Goal: Find contact information: Find contact information

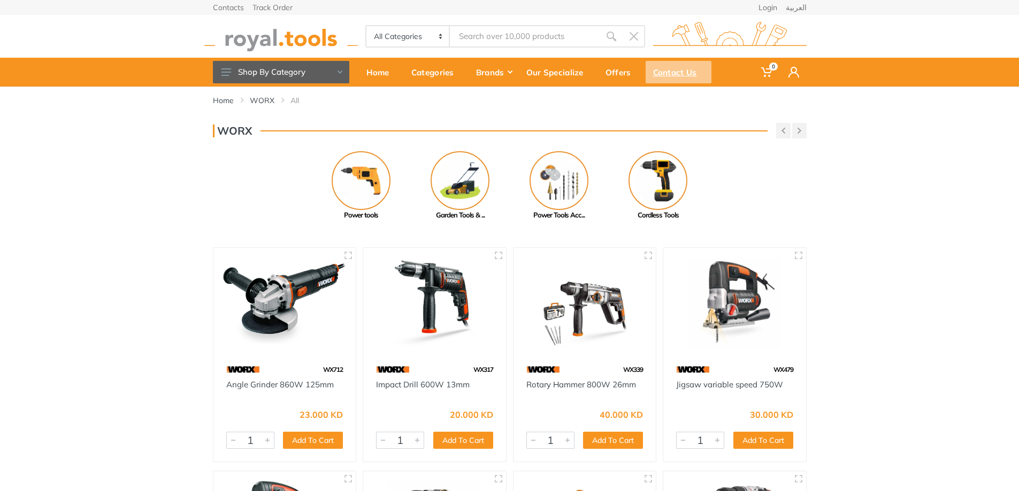
click at [671, 74] on div "Contact Us" at bounding box center [678, 72] width 66 height 22
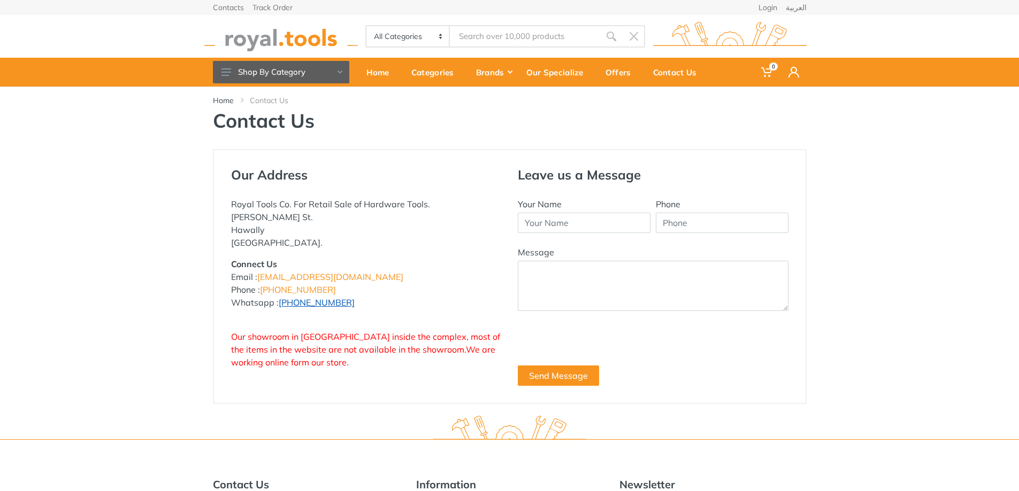
drag, startPoint x: 346, startPoint y: 304, endPoint x: 304, endPoint y: 304, distance: 42.2
click at [304, 304] on p "Connect Us Email : [EMAIL_ADDRESS][DOMAIN_NAME] Phone : [PHONE_NUMBER] Whatsapp…" at bounding box center [366, 283] width 271 height 51
drag, startPoint x: 360, startPoint y: 295, endPoint x: 345, endPoint y: 309, distance: 20.4
click at [359, 295] on p "Connect Us Email : [EMAIL_ADDRESS][DOMAIN_NAME] Phone : [PHONE_NUMBER] Whatsapp…" at bounding box center [366, 283] width 271 height 51
drag, startPoint x: 346, startPoint y: 305, endPoint x: 304, endPoint y: 304, distance: 41.7
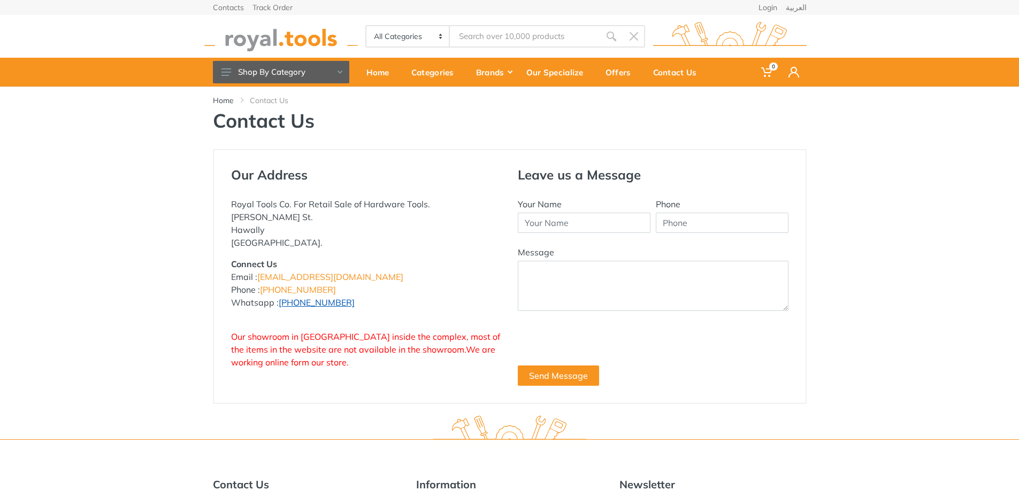
click at [304, 304] on p "Connect Us Email : [EMAIL_ADDRESS][DOMAIN_NAME] Phone : [PHONE_NUMBER] Whatsapp…" at bounding box center [366, 283] width 271 height 51
copy link "96777125"
click at [619, 76] on div "Offers" at bounding box center [622, 72] width 48 height 22
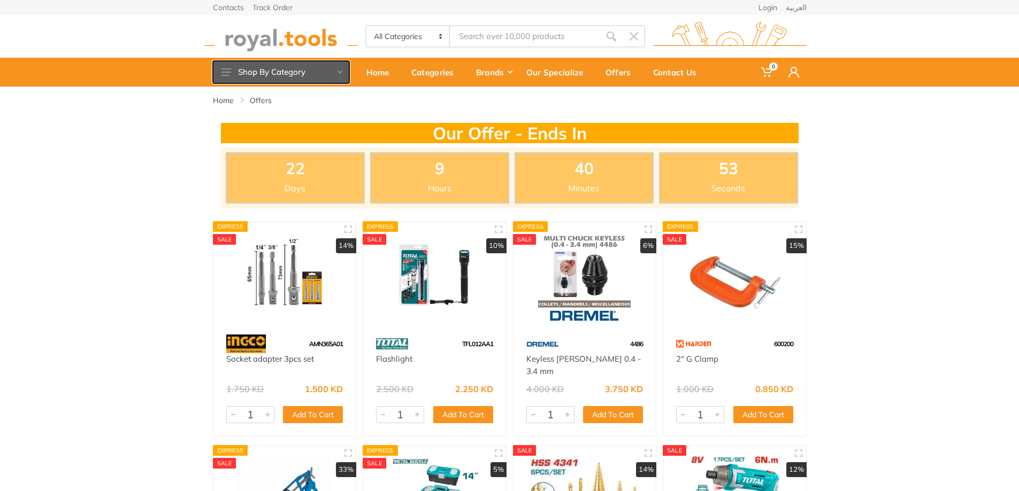
click at [337, 68] on button "Shop By Category" at bounding box center [281, 72] width 136 height 22
